Goal: Information Seeking & Learning: Find specific fact

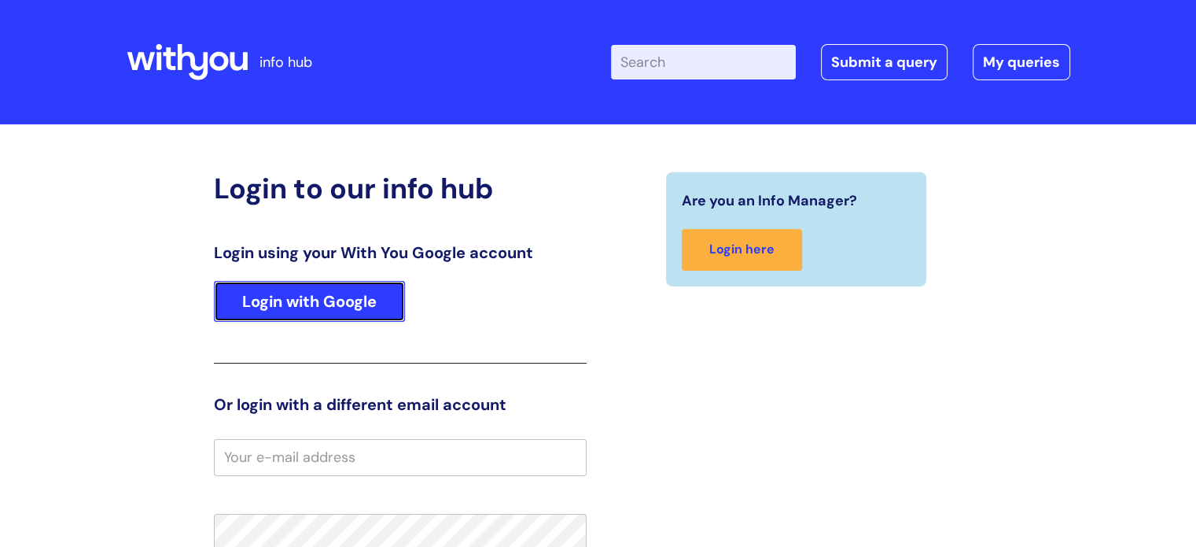
click at [299, 302] on link "Login with Google" at bounding box center [309, 301] width 191 height 41
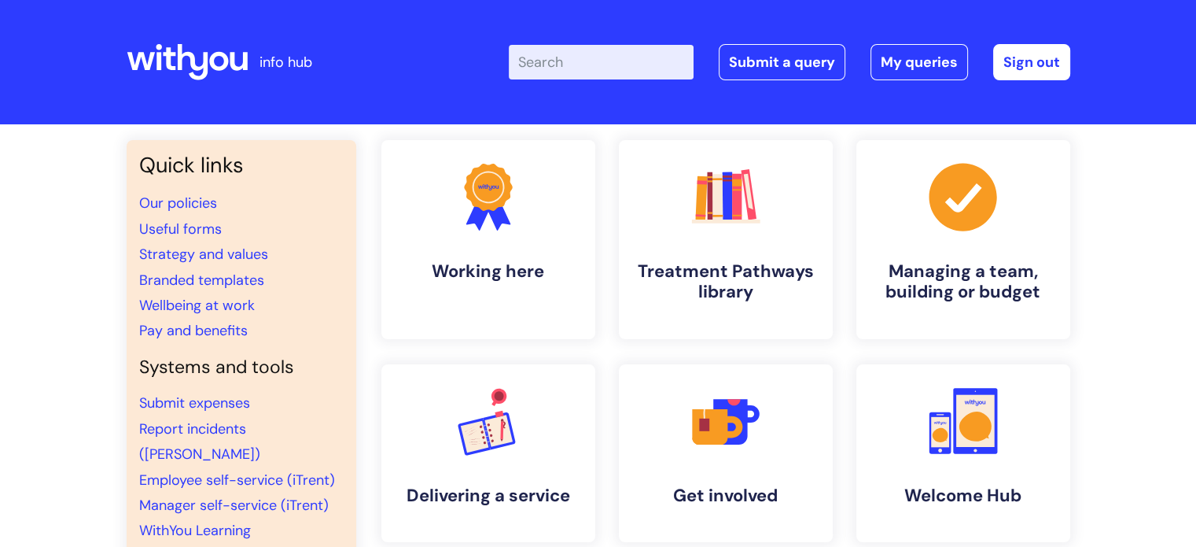
click at [564, 67] on input "Enter your search term here..." at bounding box center [601, 62] width 185 height 35
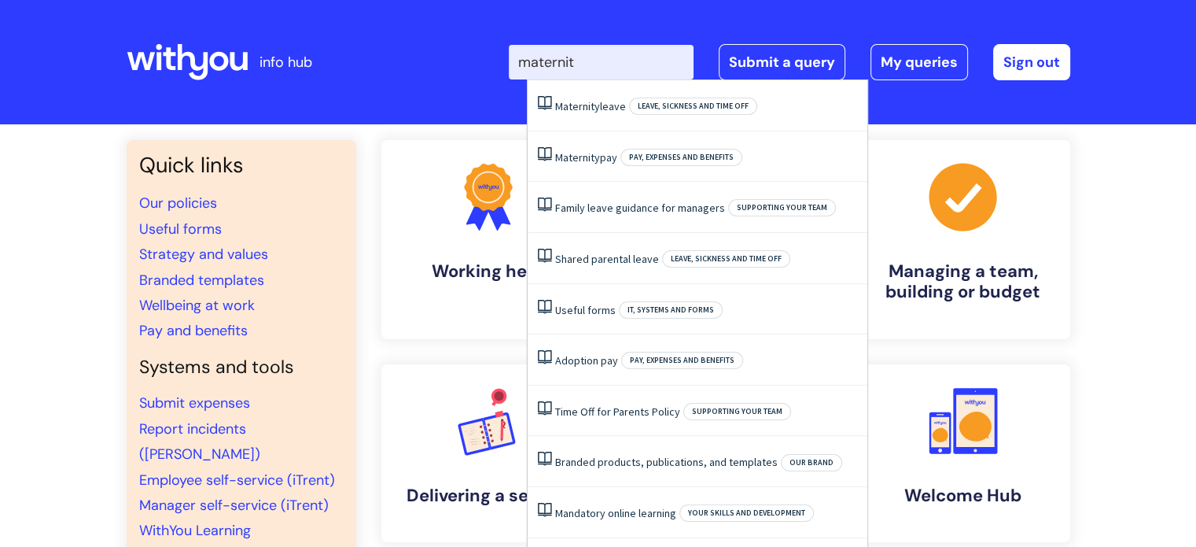
type input "maternity"
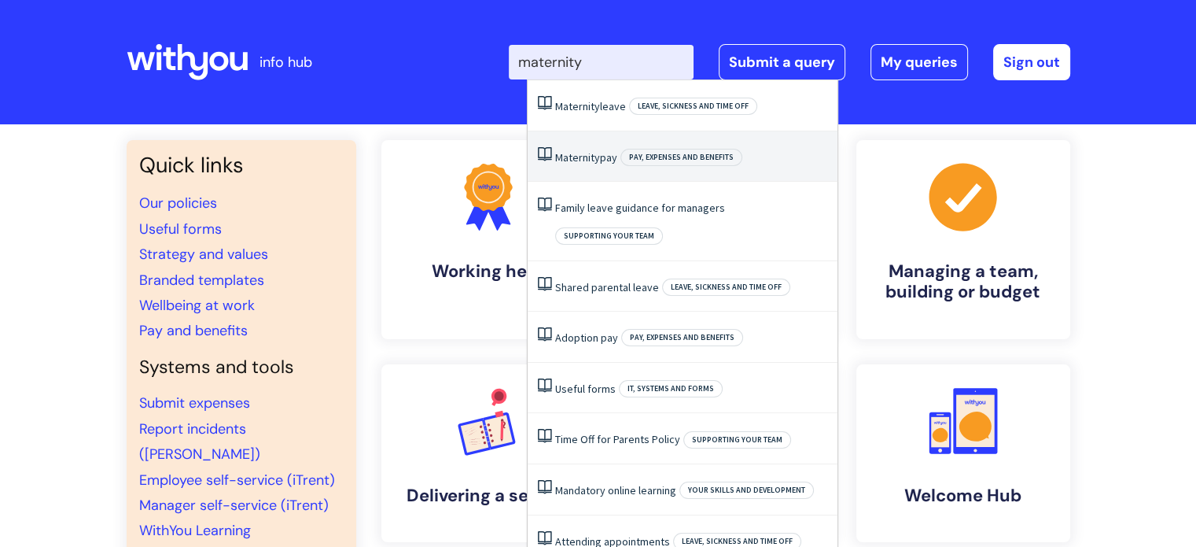
click at [595, 157] on span "Maternity" at bounding box center [577, 157] width 45 height 14
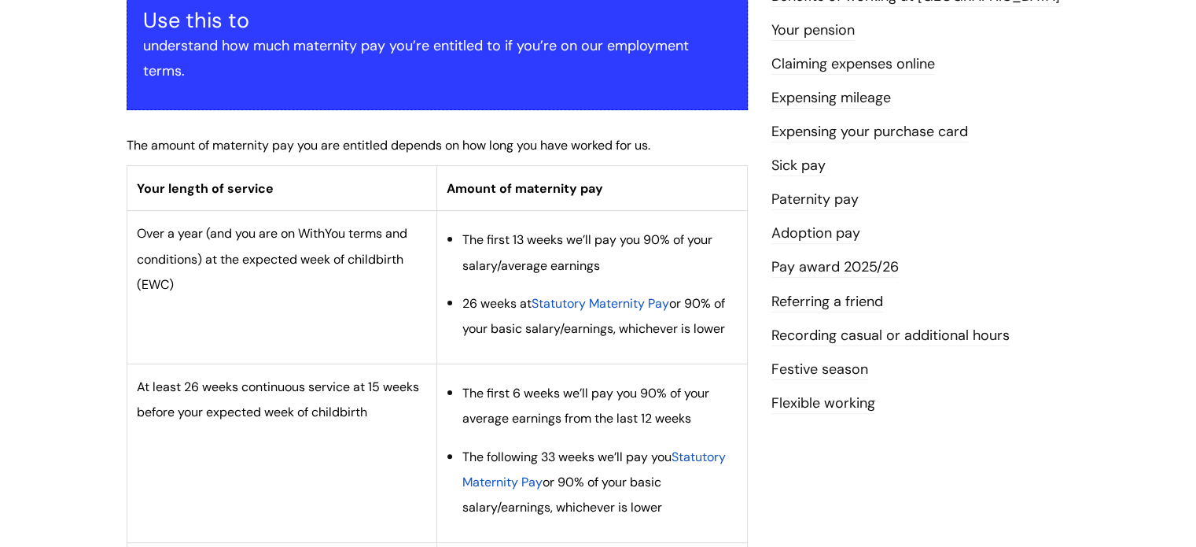
scroll to position [311, 0]
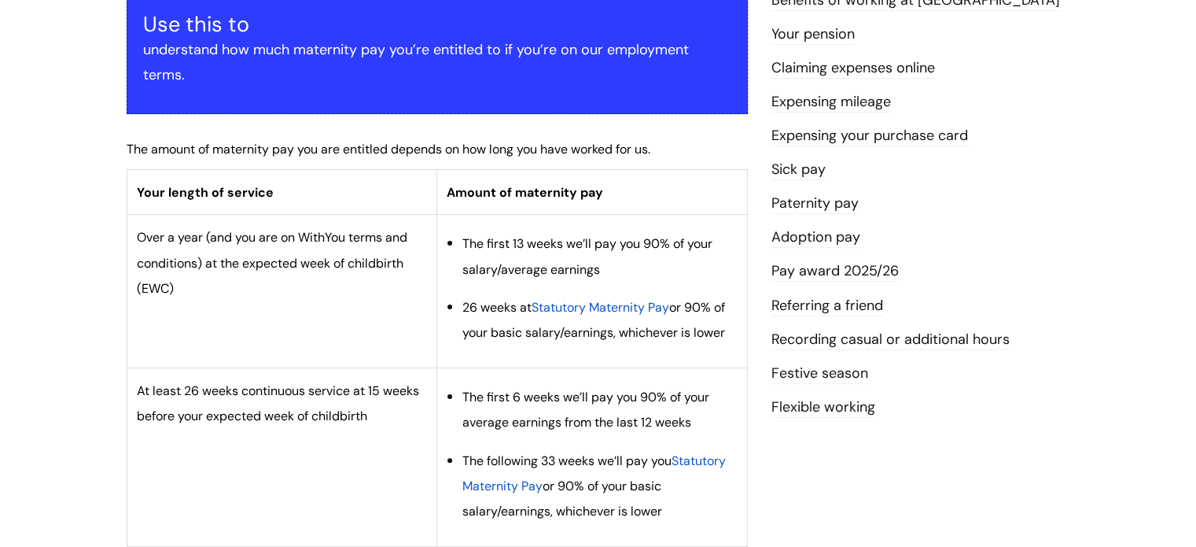
click at [636, 303] on span "Statutory Maternity Pay" at bounding box center [601, 307] width 138 height 17
